Goal: Find specific page/section: Locate a particular part of the current website

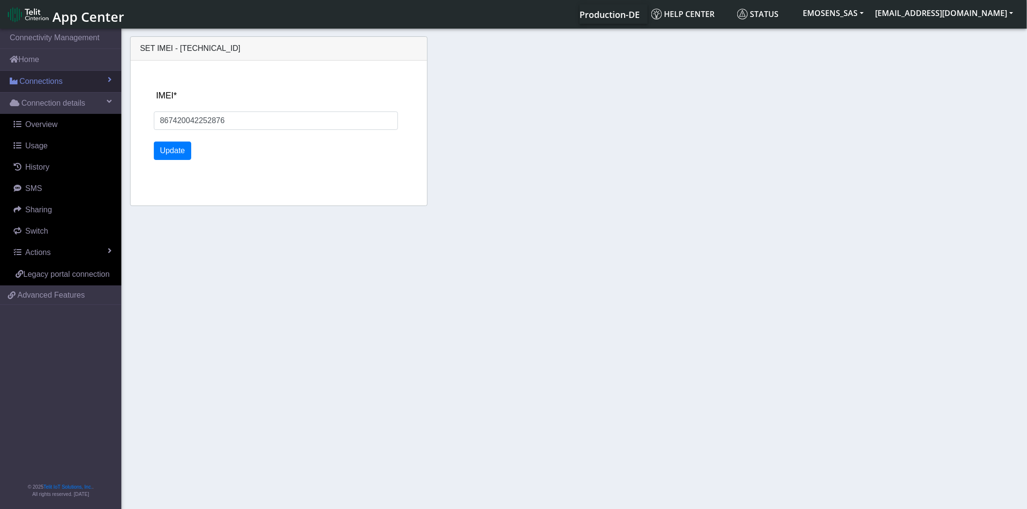
click at [45, 77] on span "Connections" at bounding box center [40, 82] width 43 height 12
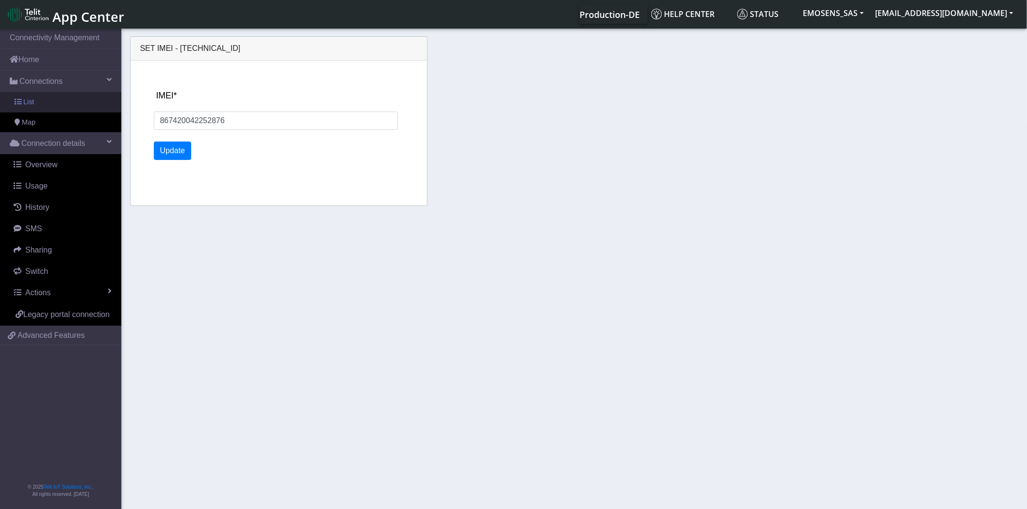
click at [45, 102] on link "List" at bounding box center [60, 102] width 121 height 20
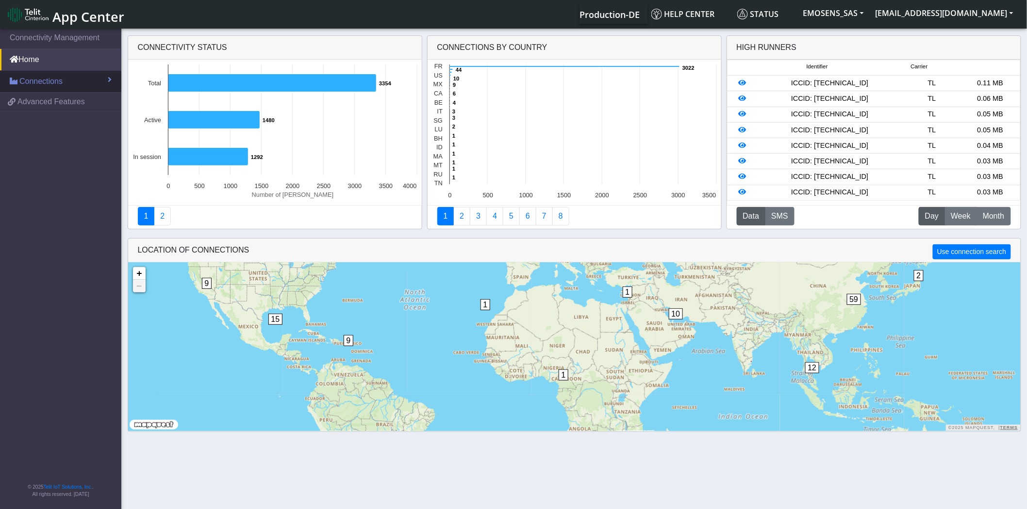
click at [39, 85] on span "Connections" at bounding box center [40, 82] width 43 height 12
click at [37, 103] on link "List" at bounding box center [60, 102] width 121 height 20
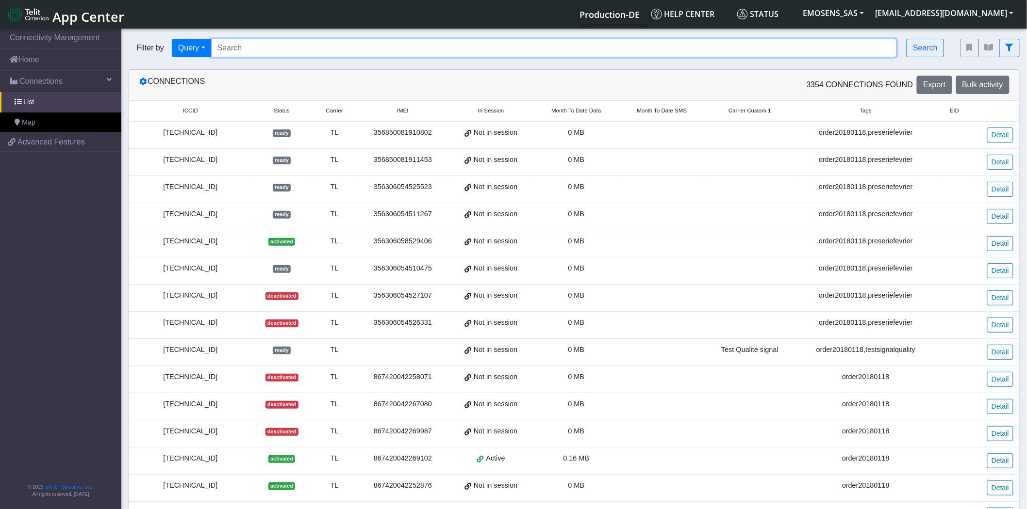
click at [266, 52] on input "Search..." at bounding box center [554, 48] width 686 height 18
paste input "[TECHNICAL_ID]"
type input "[TECHNICAL_ID]"
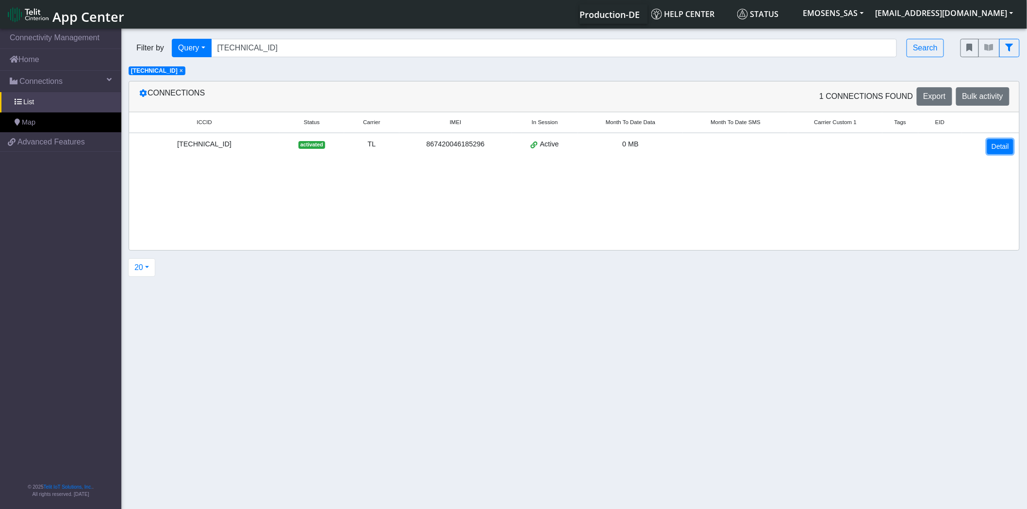
click at [1000, 147] on link "Detail" at bounding box center [1000, 146] width 26 height 15
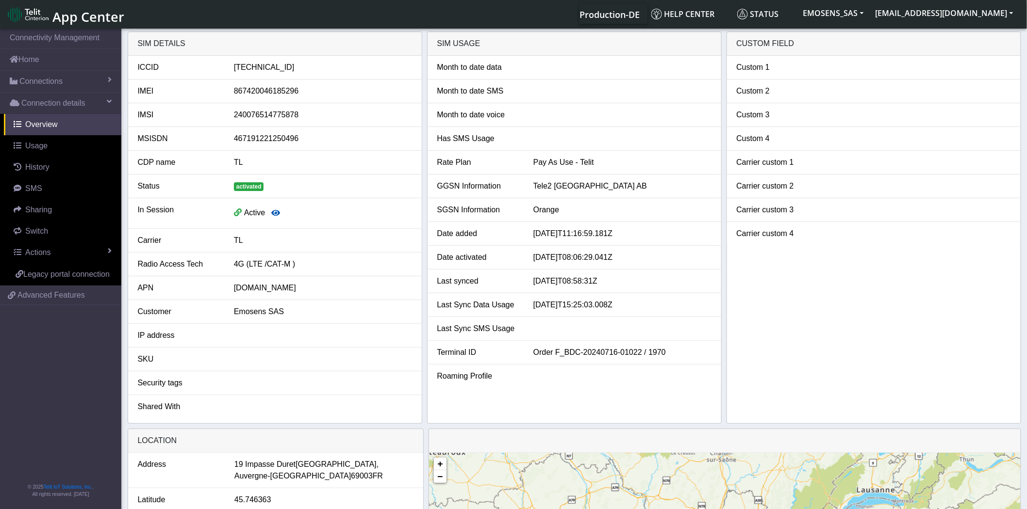
click at [273, 213] on icon "button" at bounding box center [275, 213] width 9 height 8
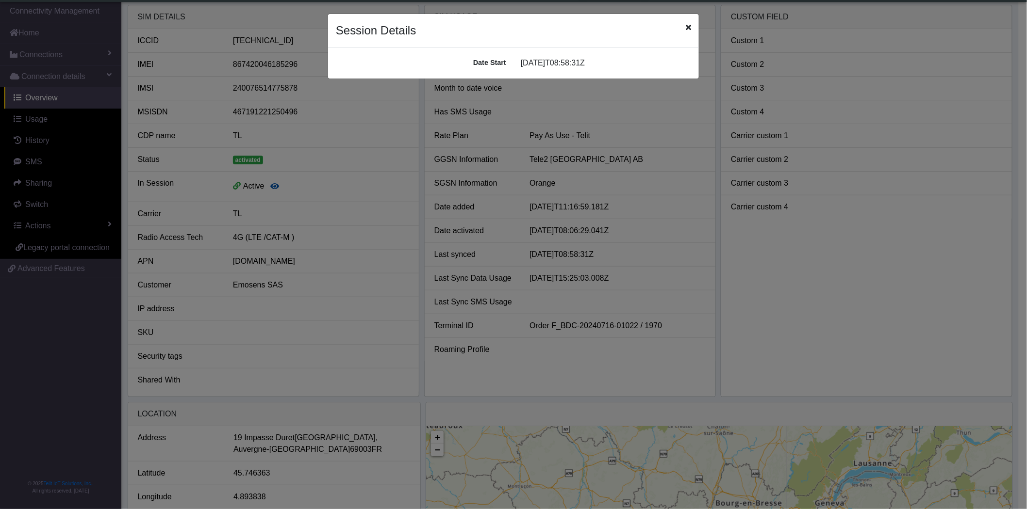
scroll to position [3, 0]
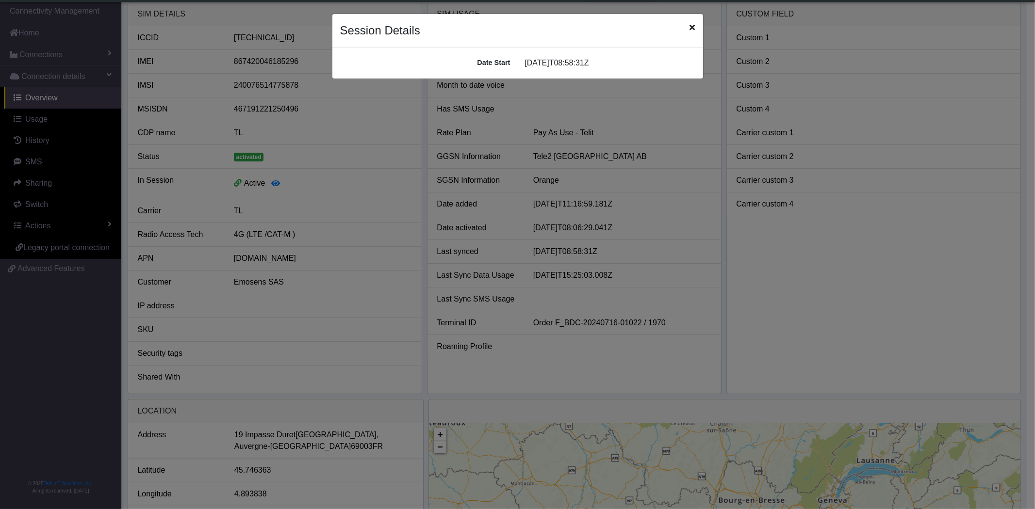
click at [690, 26] on icon "Close" at bounding box center [692, 27] width 5 height 8
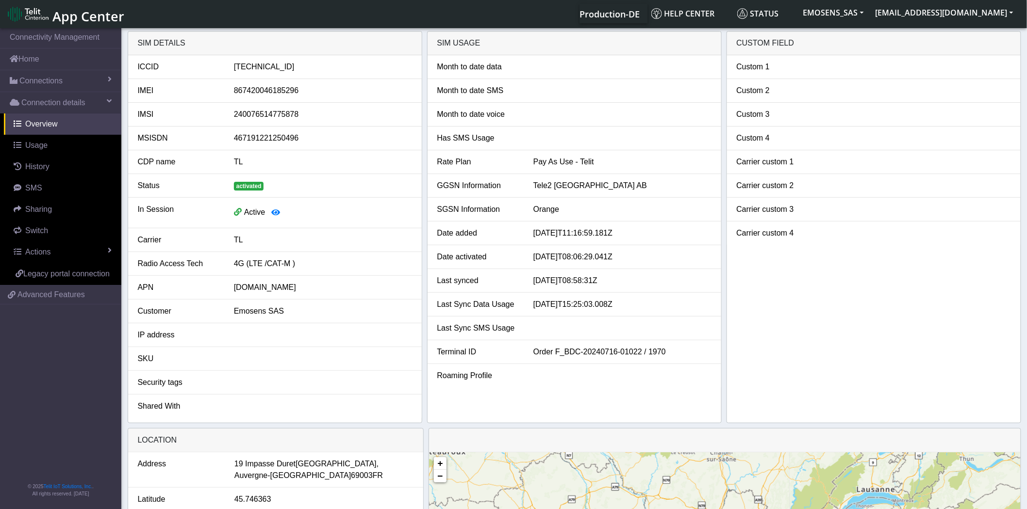
scroll to position [0, 0]
